Goal: Find specific page/section: Find specific page/section

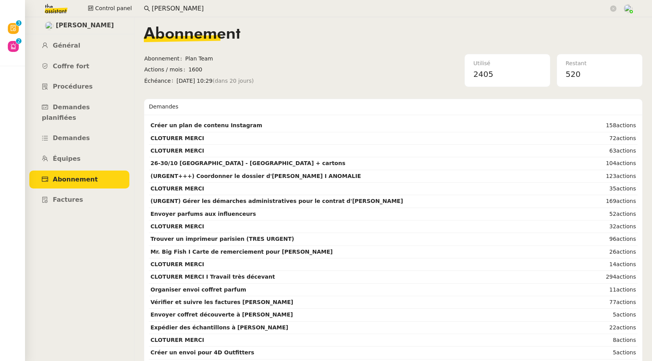
scroll to position [92, 0]
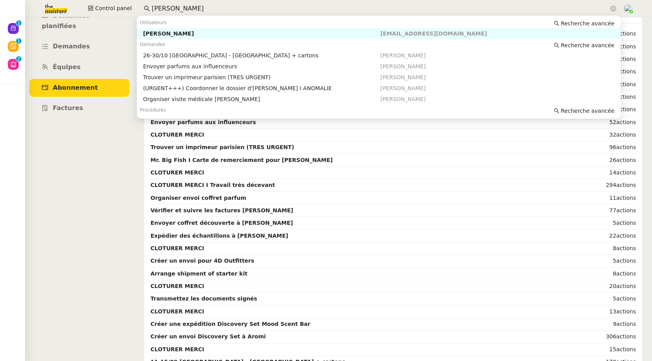
drag, startPoint x: 209, startPoint y: 8, endPoint x: 138, endPoint y: 5, distance: 72.0
click at [139, 5] on nz-input-group "[PERSON_NAME]" at bounding box center [379, 9] width 481 height 12
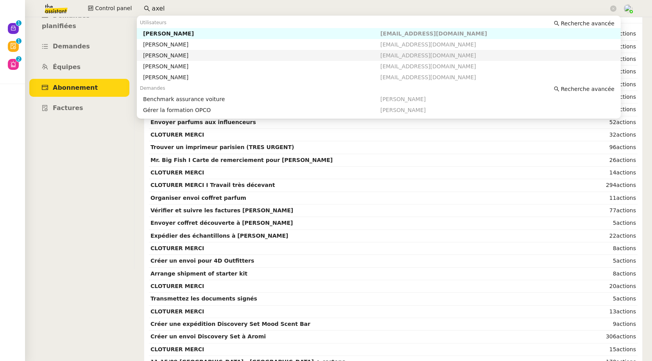
click at [168, 58] on div "[PERSON_NAME]" at bounding box center [261, 55] width 237 height 7
type input "axel"
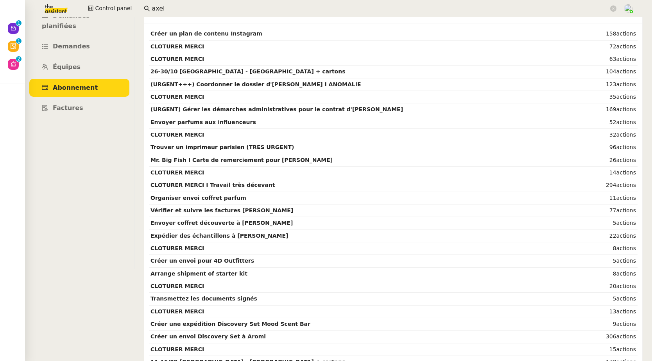
scroll to position [77, 0]
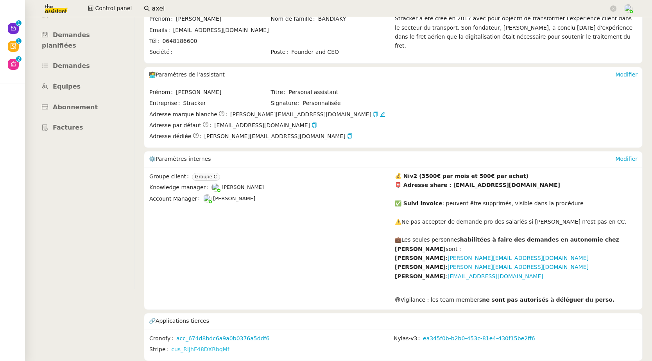
click at [220, 345] on link "cus_RIJhF48DXRbqMf" at bounding box center [200, 349] width 58 height 9
click at [87, 98] on link "Abonnement" at bounding box center [79, 107] width 100 height 18
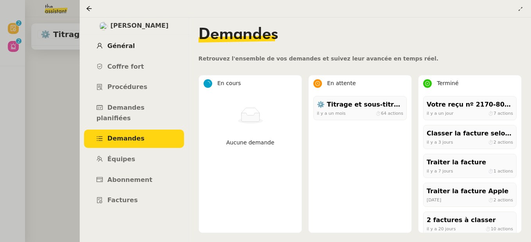
click at [118, 42] on span "Général" at bounding box center [120, 45] width 27 height 7
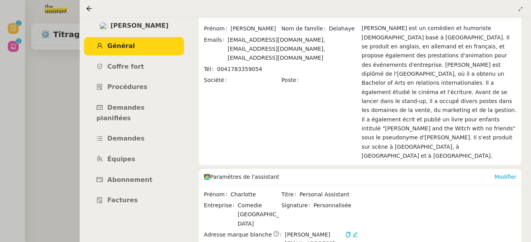
scroll to position [132, 0]
